Goal: Task Accomplishment & Management: Manage account settings

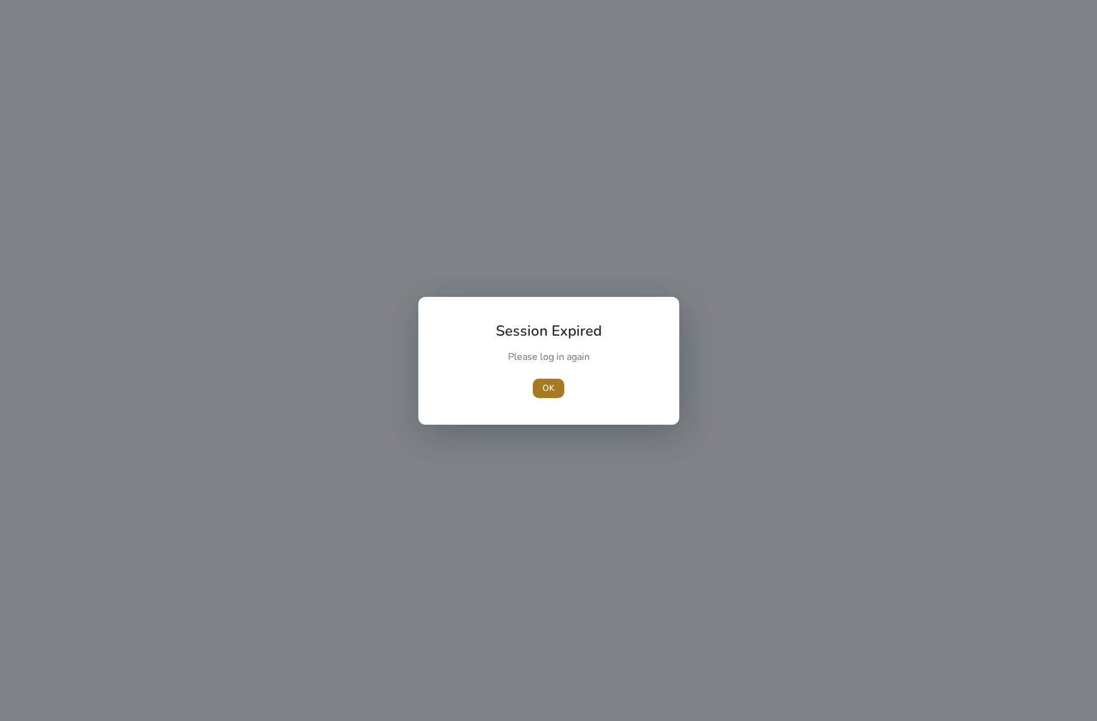
click at [559, 389] on span "button" at bounding box center [548, 388] width 31 height 29
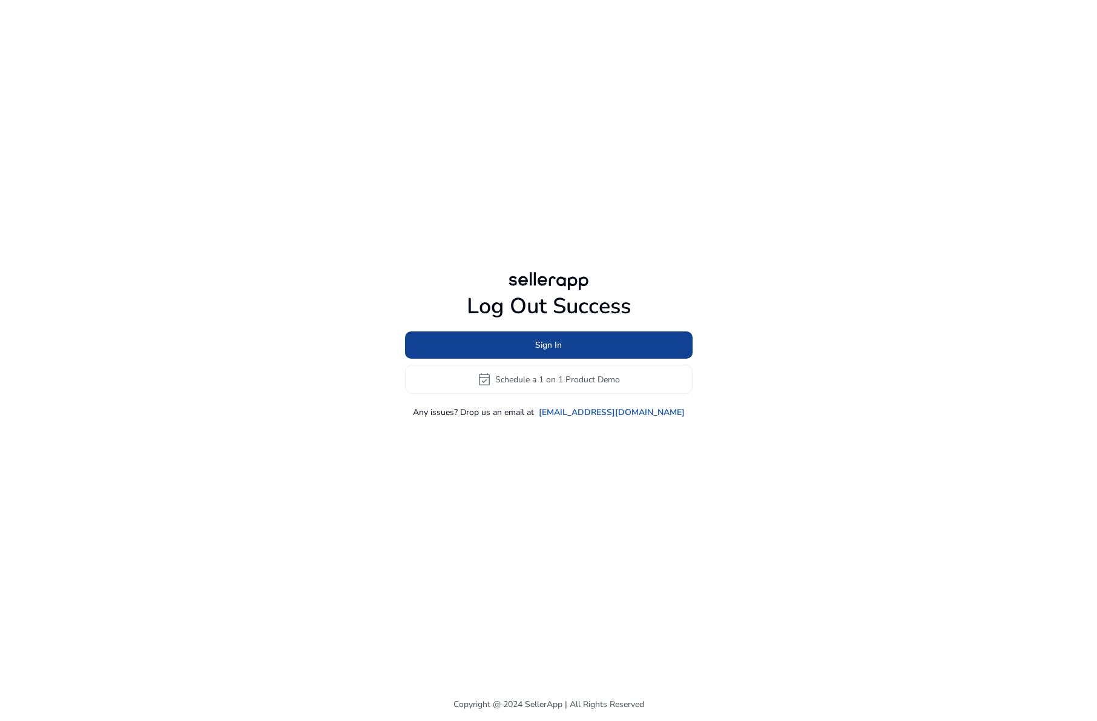
click at [547, 348] on span "Sign In" at bounding box center [548, 345] width 27 height 13
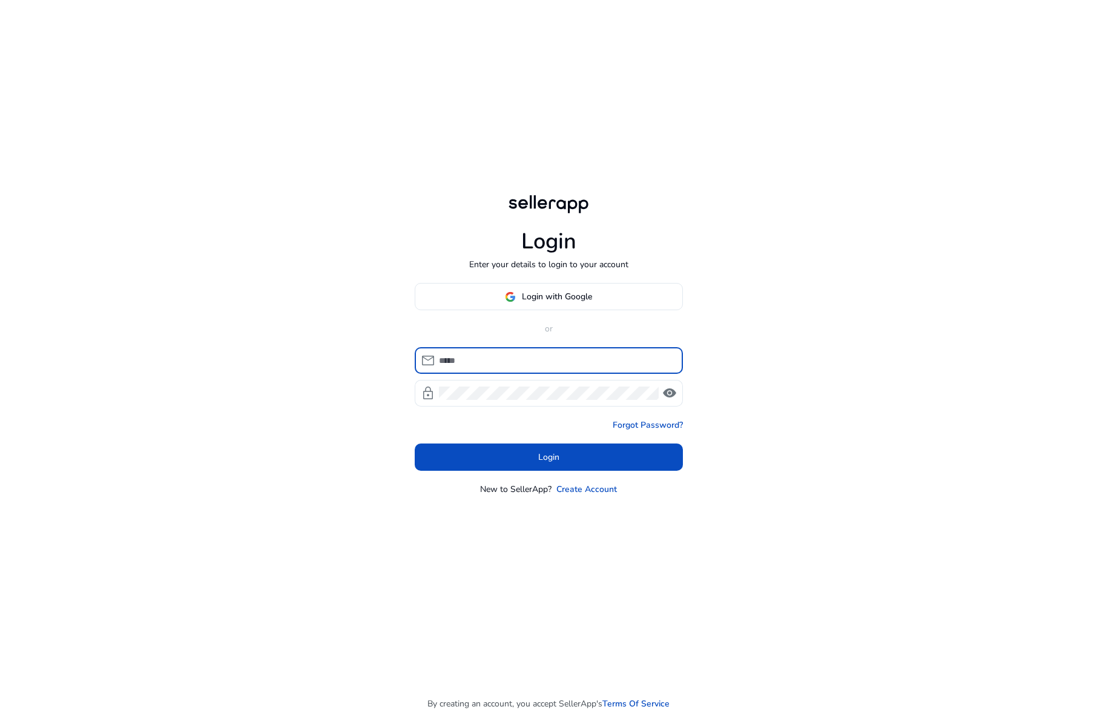
click at [532, 360] on input at bounding box center [556, 360] width 234 height 13
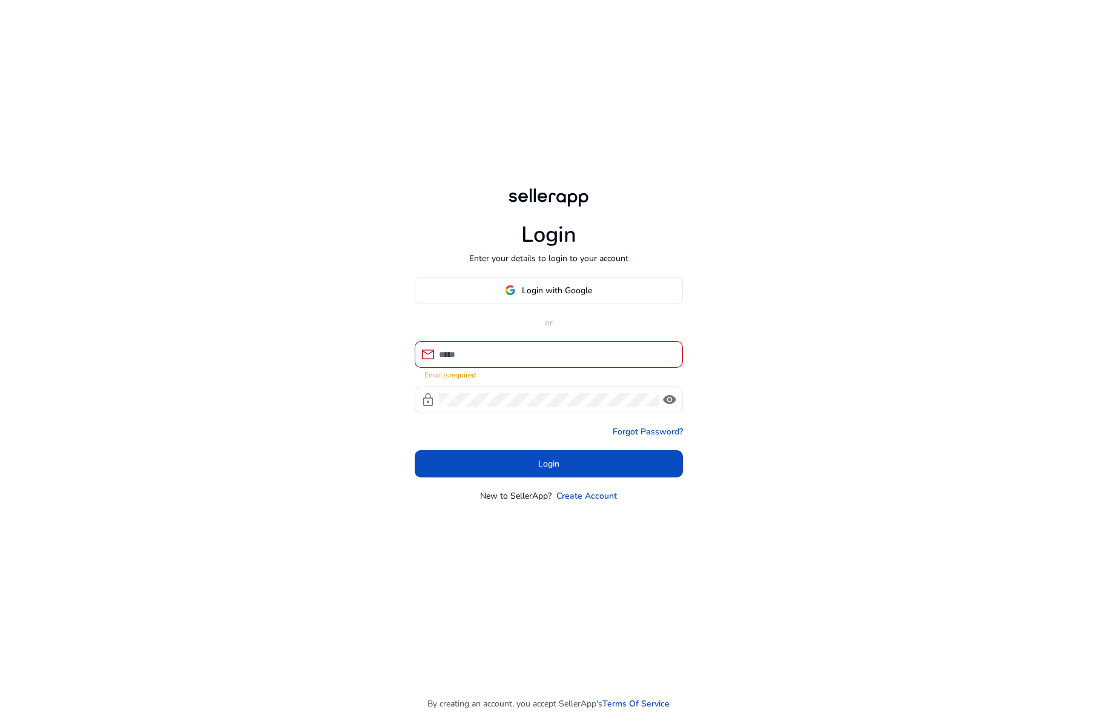
type input "**********"
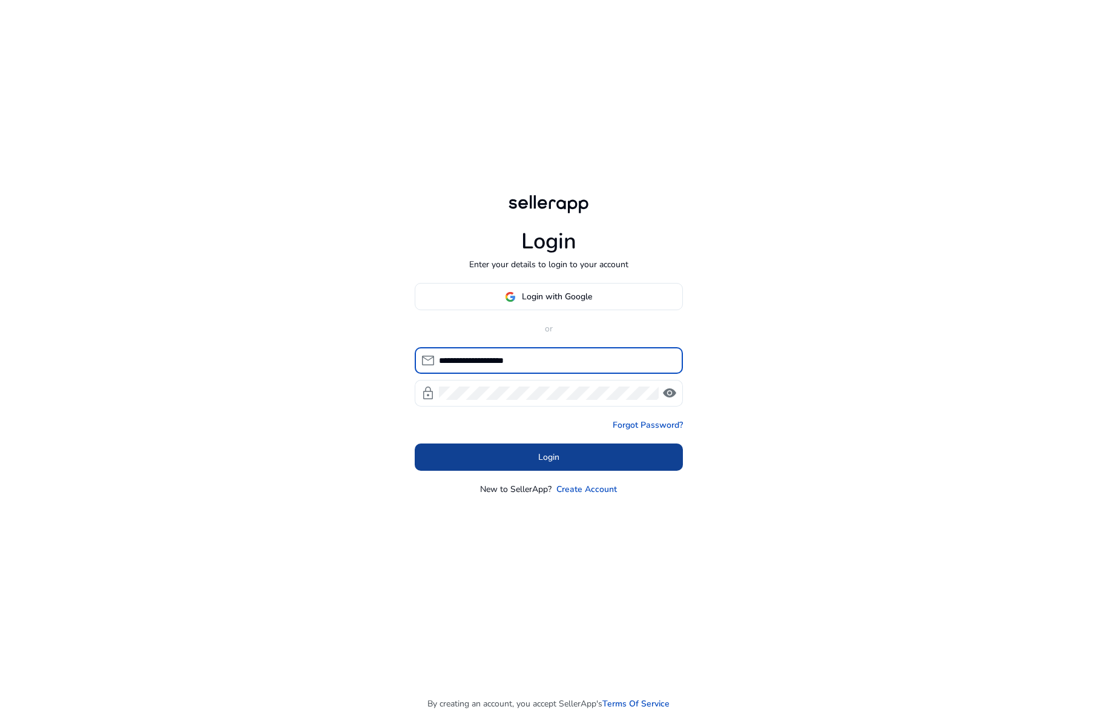
click at [609, 457] on span at bounding box center [549, 457] width 268 height 29
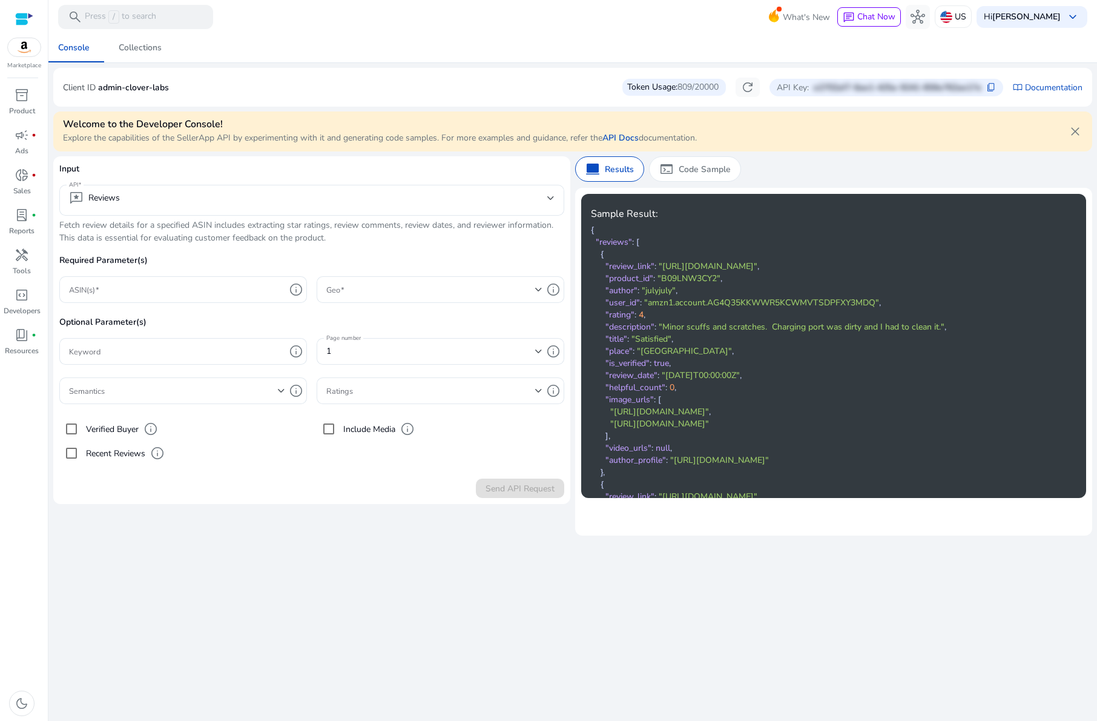
drag, startPoint x: 488, startPoint y: 88, endPoint x: 402, endPoint y: 58, distance: 91.2
click at [488, 88] on div "Client ID admin-clover-labs Token Usage: 809/20000 refresh API Key: e2702af7-6a…" at bounding box center [573, 87] width 1020 height 19
